Goal: Task Accomplishment & Management: Manage account settings

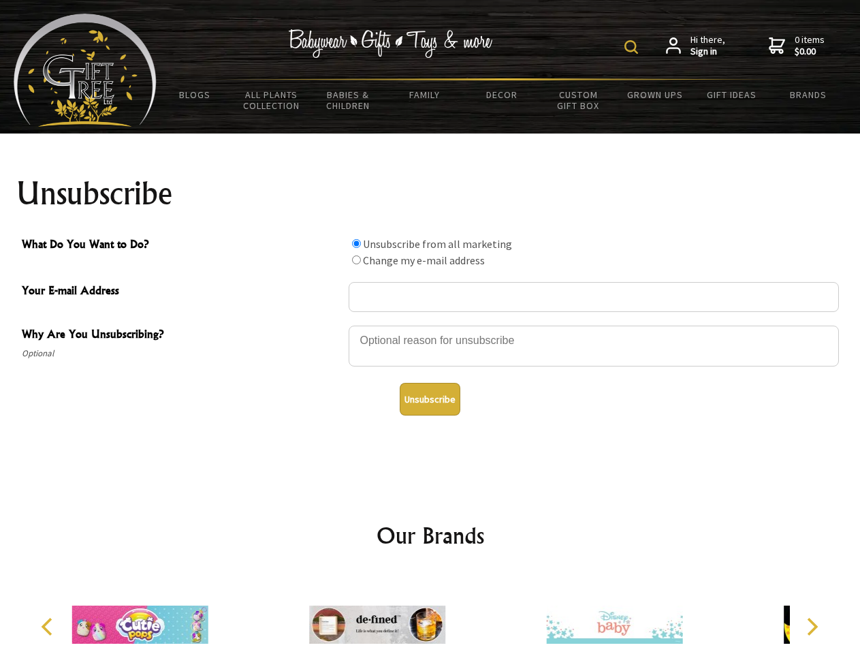
click at [634, 47] on img at bounding box center [632, 47] width 14 height 14
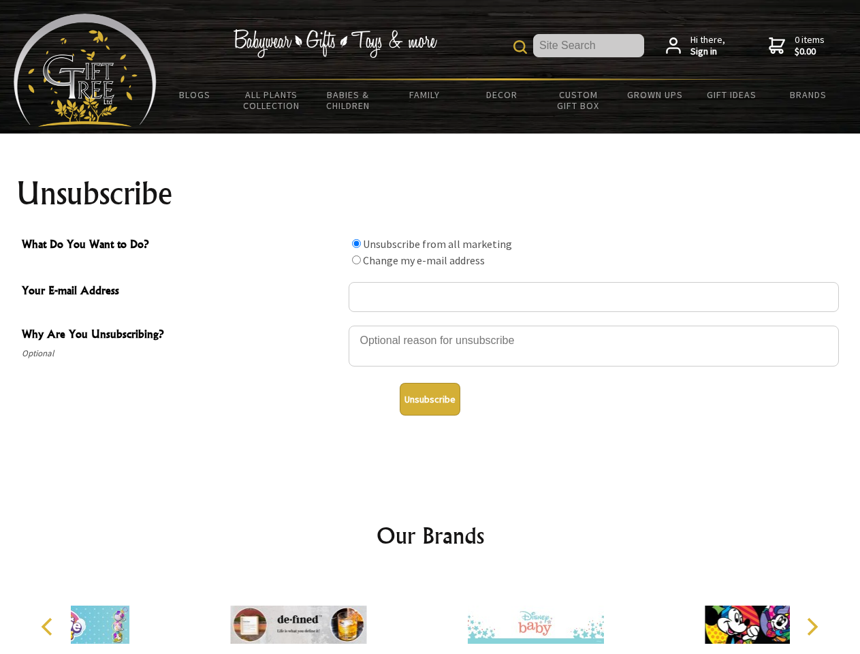
click at [431, 325] on div at bounding box center [594, 348] width 491 height 48
click at [356, 243] on input "What Do You Want to Do?" at bounding box center [356, 243] width 9 height 9
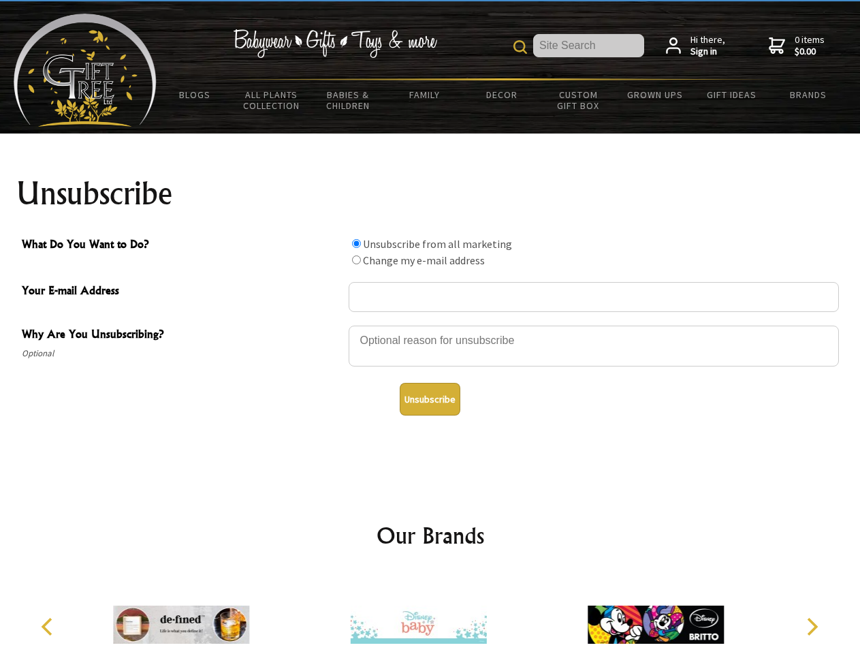
click at [356, 260] on input "What Do You Want to Do?" at bounding box center [356, 259] width 9 height 9
radio input "true"
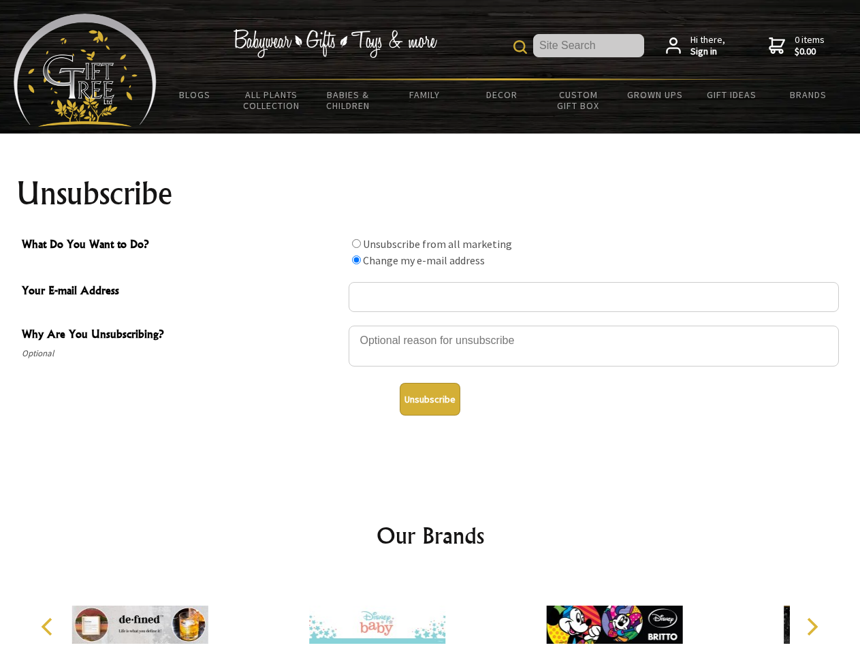
click at [430, 399] on button "Unsubscribe" at bounding box center [430, 399] width 61 height 33
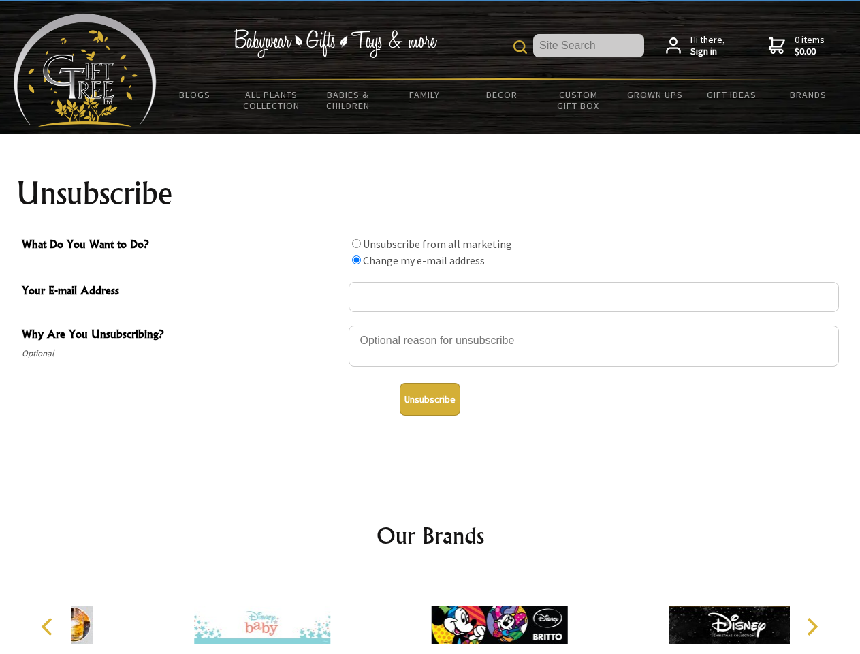
click at [49, 627] on icon "Previous" at bounding box center [49, 627] width 18 height 18
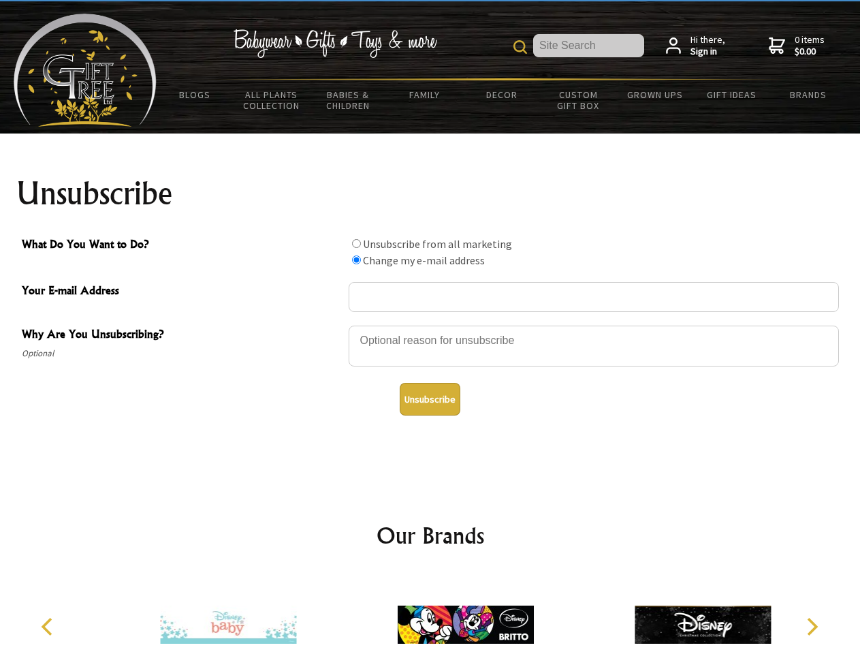
click at [812, 627] on icon "Next" at bounding box center [812, 627] width 18 height 18
